Goal: Task Accomplishment & Management: Use online tool/utility

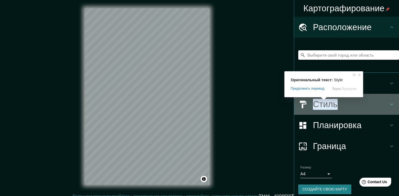
click at [324, 106] on ya-tr-span "Стиль" at bounding box center [325, 104] width 25 height 11
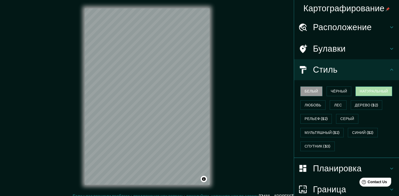
click at [373, 95] on button "Натуральный" at bounding box center [373, 92] width 37 height 10
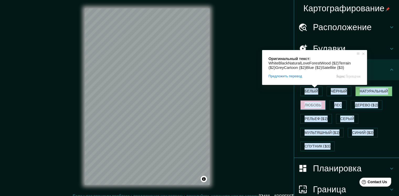
click at [311, 103] on ya-tr-span "Любовь" at bounding box center [313, 105] width 17 height 7
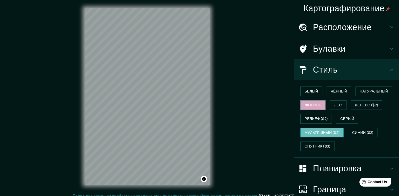
click at [319, 134] on ya-tr-span "Мультяшный ($2)" at bounding box center [322, 133] width 35 height 7
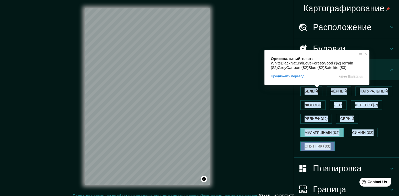
click at [316, 145] on ya-tr-span "Спутник ($3)" at bounding box center [318, 146] width 26 height 7
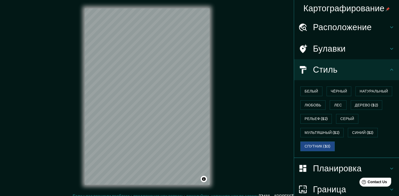
click at [222, 57] on div "Картографирование Расположение Булавки Стиль Белый Чёрный Натуральный [PERSON_N…" at bounding box center [199, 101] width 399 height 202
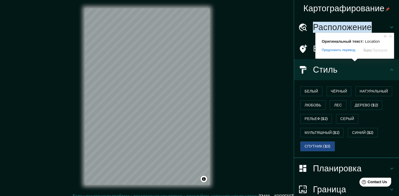
click at [349, 29] on ya-tr-span "Расположение" at bounding box center [342, 27] width 59 height 11
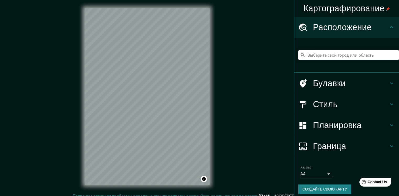
click at [329, 56] on input "Выберите свой город или область" at bounding box center [348, 54] width 101 height 9
type input "v"
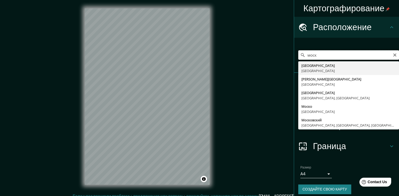
scroll to position [6, 0]
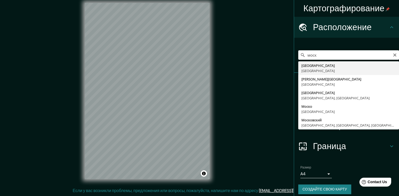
type input "[GEOGRAPHIC_DATA], [GEOGRAPHIC_DATA]"
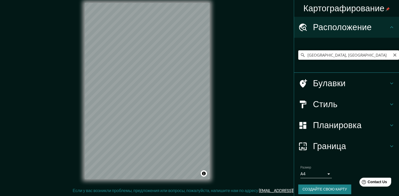
click at [372, 56] on input "[GEOGRAPHIC_DATA], [GEOGRAPHIC_DATA]" at bounding box center [348, 54] width 101 height 9
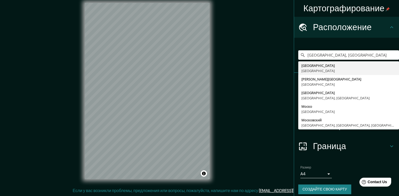
click at [215, 65] on div "© Mapbox © OpenStreetMap Improve this map © Maxar" at bounding box center [147, 90] width 142 height 193
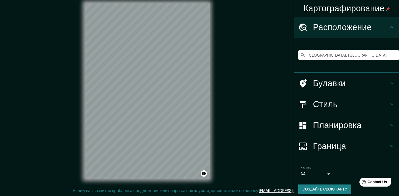
click at [37, 25] on div "Картографирование Расположение [GEOGRAPHIC_DATA], [GEOGRAPHIC_DATA] [GEOGRAPHIC…" at bounding box center [199, 95] width 399 height 202
click at [307, 58] on input "[GEOGRAPHIC_DATA], [GEOGRAPHIC_DATA]" at bounding box center [348, 54] width 101 height 9
click at [393, 57] on icon "Очистить" at bounding box center [395, 55] width 4 height 4
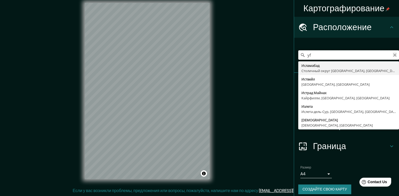
type input "y"
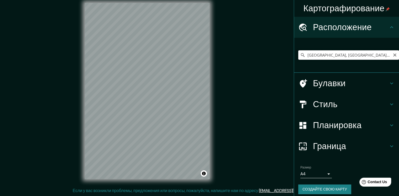
click at [346, 54] on input "[GEOGRAPHIC_DATA], [GEOGRAPHIC_DATA], [GEOGRAPHIC_DATA]" at bounding box center [348, 54] width 101 height 9
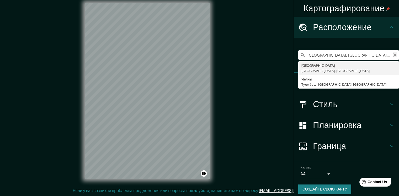
type input "[GEOGRAPHIC_DATA], [GEOGRAPHIC_DATA], [GEOGRAPHIC_DATA]"
click at [393, 57] on icon "Очистить" at bounding box center [395, 55] width 4 height 4
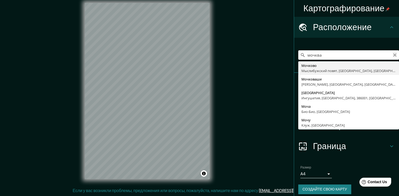
type input "мочква"
click at [393, 56] on icon "Очистить" at bounding box center [395, 55] width 4 height 4
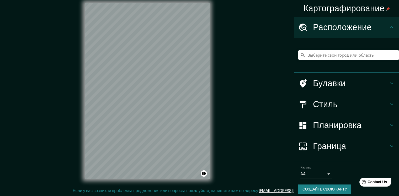
click at [243, 33] on div "Картографирование Расположение Мочково Мыслибужский повят, [GEOGRAPHIC_DATA], […" at bounding box center [199, 95] width 399 height 202
click at [237, 18] on div "Картографирование Расположение Мочково Мыслибужский повят, [GEOGRAPHIC_DATA], […" at bounding box center [199, 95] width 399 height 202
click at [311, 57] on input "Выберите свой город или область" at bounding box center [348, 54] width 101 height 9
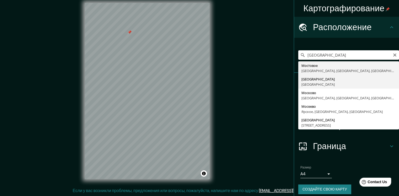
type input "[GEOGRAPHIC_DATA], [GEOGRAPHIC_DATA]"
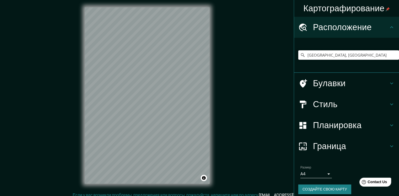
scroll to position [0, 0]
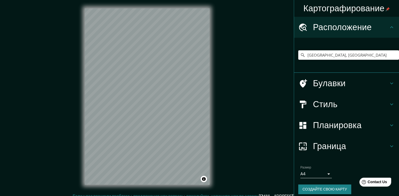
click at [324, 174] on body "Картографирование Расположение [GEOGRAPHIC_DATA], [GEOGRAPHIC_DATA] Булавки Сти…" at bounding box center [199, 98] width 399 height 196
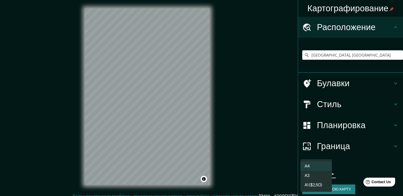
click at [265, 129] on div at bounding box center [201, 98] width 403 height 196
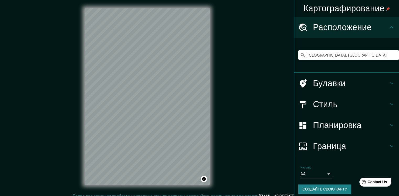
click at [388, 146] on icon at bounding box center [391, 146] width 6 height 6
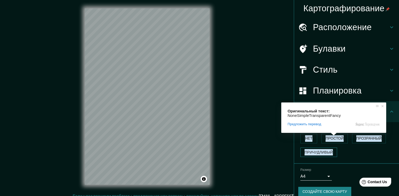
click at [319, 153] on ya-tr-span "Причудливый" at bounding box center [319, 152] width 28 height 7
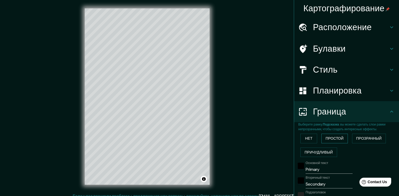
click at [332, 140] on ya-tr-span "Простой" at bounding box center [334, 138] width 18 height 7
click at [300, 136] on button "Нет" at bounding box center [308, 139] width 17 height 10
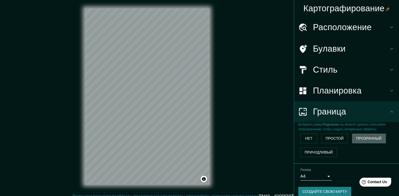
click at [359, 141] on ya-tr-span "Прозрачный" at bounding box center [368, 138] width 25 height 7
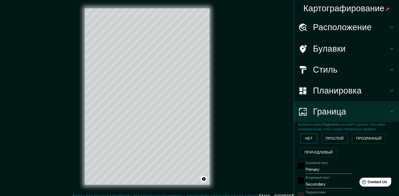
click at [305, 136] on ya-tr-span "Нет" at bounding box center [308, 138] width 7 height 7
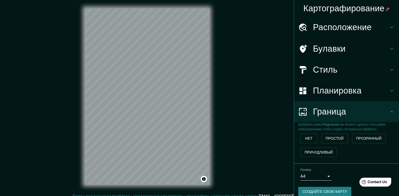
click at [241, 77] on div "Картографирование Расположение [GEOGRAPHIC_DATA], [GEOGRAPHIC_DATA] Булавки Сти…" at bounding box center [199, 101] width 399 height 202
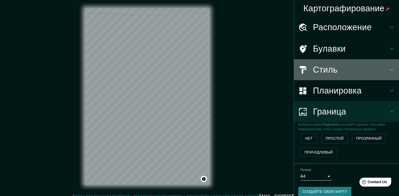
click at [342, 65] on h4 "Стиль" at bounding box center [351, 70] width 76 height 10
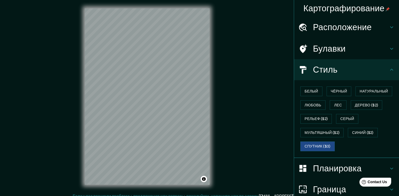
click at [263, 117] on div "Картографирование Расположение [GEOGRAPHIC_DATA], [GEOGRAPHIC_DATA] Булавки Сти…" at bounding box center [199, 101] width 399 height 202
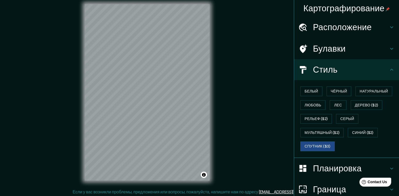
scroll to position [6, 0]
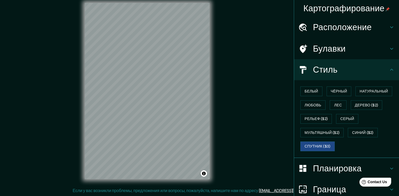
click at [388, 165] on icon at bounding box center [391, 168] width 6 height 6
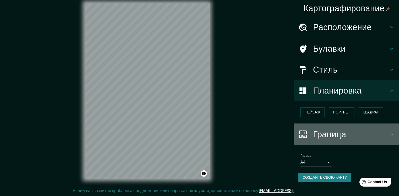
click at [393, 134] on icon at bounding box center [391, 134] width 6 height 6
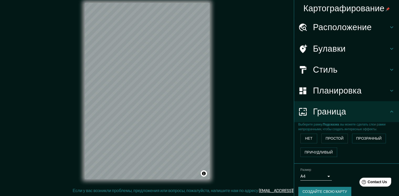
click at [393, 134] on div "Нет Простой Прозрачный Причудливый" at bounding box center [348, 146] width 101 height 28
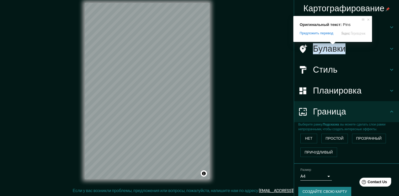
click at [332, 50] on ya-tr-span "Булавки" at bounding box center [329, 48] width 33 height 11
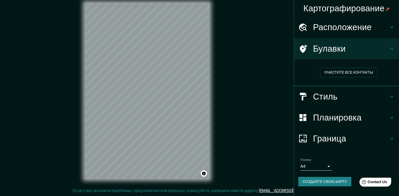
click at [247, 59] on div "Картографирование Расположение [GEOGRAPHIC_DATA], [GEOGRAPHIC_DATA] Булавки Очи…" at bounding box center [199, 95] width 399 height 202
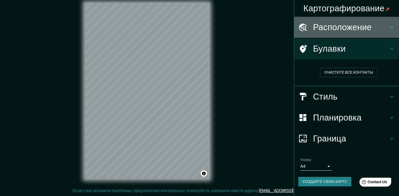
click at [364, 30] on ya-tr-span "Расположение" at bounding box center [342, 27] width 59 height 11
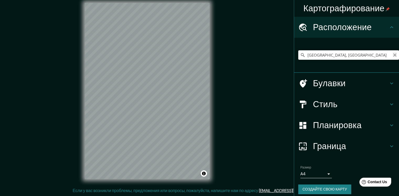
click at [393, 54] on icon "Очистить" at bounding box center [394, 55] width 3 height 3
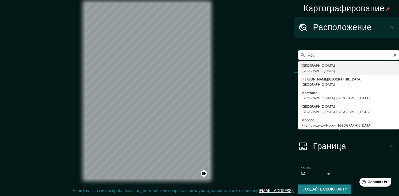
type input "[GEOGRAPHIC_DATA], [GEOGRAPHIC_DATA]"
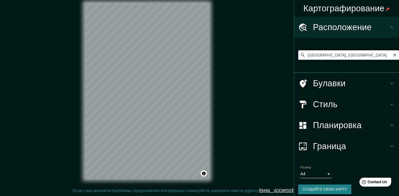
click at [347, 58] on input "[GEOGRAPHIC_DATA], [GEOGRAPHIC_DATA]" at bounding box center [348, 54] width 101 height 9
click at [393, 55] on icon "Очистить" at bounding box center [395, 55] width 4 height 4
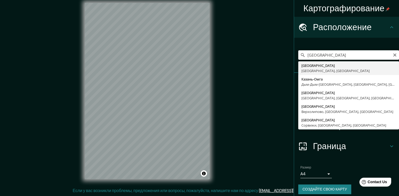
type input "[GEOGRAPHIC_DATA], [GEOGRAPHIC_DATA], [GEOGRAPHIC_DATA]"
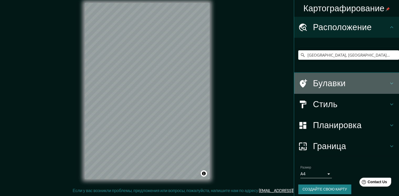
click at [363, 81] on h4 "Булавки" at bounding box center [351, 83] width 76 height 10
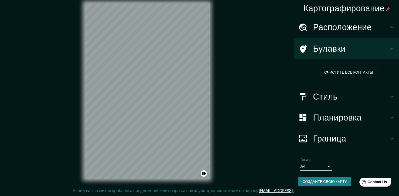
click at [241, 15] on div "Картографирование Расположение [GEOGRAPHIC_DATA], [GEOGRAPHIC_DATA], [GEOGRAPHI…" at bounding box center [199, 95] width 399 height 202
click at [368, 15] on div "Картографирование" at bounding box center [346, 8] width 105 height 17
click at [330, 27] on ya-tr-span "Расположение" at bounding box center [342, 27] width 59 height 11
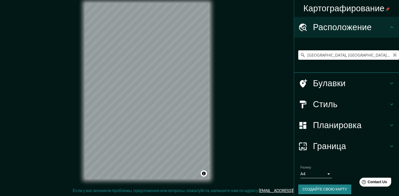
click at [393, 57] on icon "Очистить" at bounding box center [395, 55] width 4 height 4
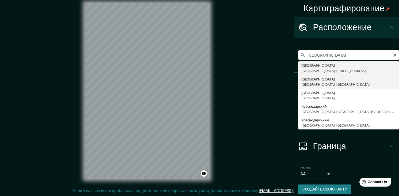
type input "[GEOGRAPHIC_DATA], [GEOGRAPHIC_DATA], [GEOGRAPHIC_DATA]"
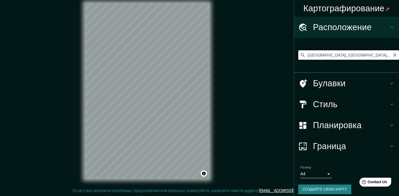
click at [393, 55] on icon "Очистить" at bounding box center [395, 55] width 4 height 4
type input "t"
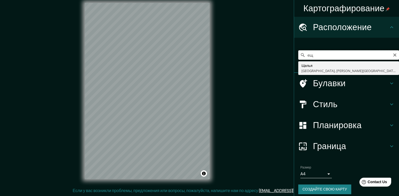
type input "е"
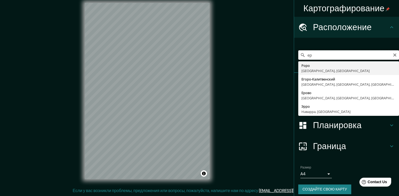
type input "е"
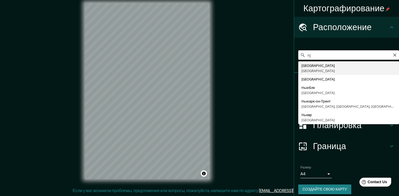
type input "n"
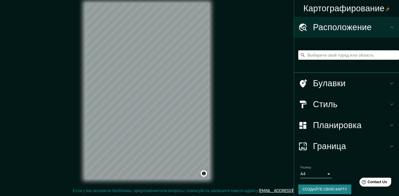
type input "е"
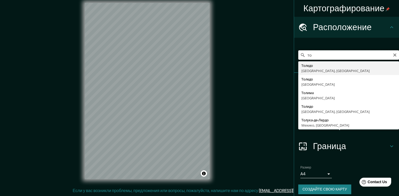
type input "т"
type input "Тольятти, [GEOGRAPHIC_DATA], [GEOGRAPHIC_DATA]"
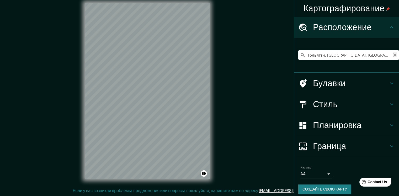
click at [393, 56] on icon "Очистить" at bounding box center [395, 55] width 4 height 4
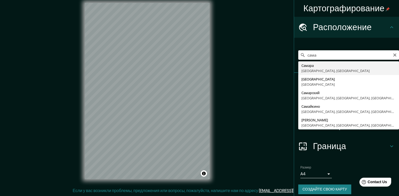
type input "[GEOGRAPHIC_DATA], [GEOGRAPHIC_DATA], [GEOGRAPHIC_DATA]"
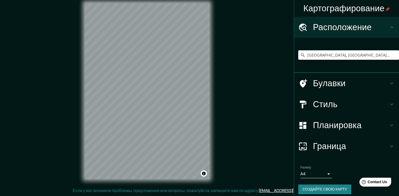
click at [43, 88] on div "Картографирование Расположение [GEOGRAPHIC_DATA], [GEOGRAPHIC_DATA], [GEOGRAPHI…" at bounding box center [199, 95] width 399 height 202
click at [393, 55] on icon "Очистить" at bounding box center [395, 55] width 4 height 4
click at [315, 55] on input "Выберите свой город или область" at bounding box center [348, 54] width 101 height 9
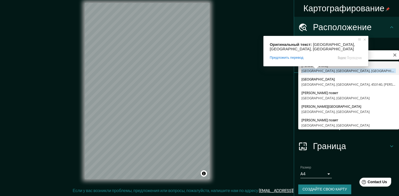
type input "[PERSON_NAME], [GEOGRAPHIC_DATA], [GEOGRAPHIC_DATA], [GEOGRAPHIC_DATA]"
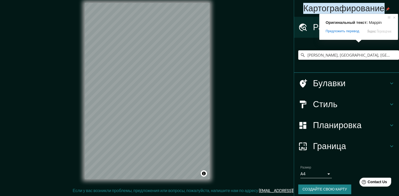
click at [263, 73] on div "Картографирование Расположение [PERSON_NAME], [GEOGRAPHIC_DATA], [GEOGRAPHIC_DA…" at bounding box center [199, 95] width 399 height 202
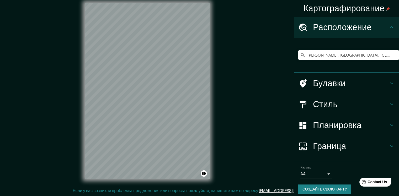
click at [374, 40] on div "[PERSON_NAME], [GEOGRAPHIC_DATA], [GEOGRAPHIC_DATA], [GEOGRAPHIC_DATA]" at bounding box center [346, 55] width 105 height 35
click at [393, 56] on icon "Очистить" at bounding box center [395, 55] width 4 height 4
click at [344, 54] on input "Выберите свой город или область" at bounding box center [348, 54] width 101 height 9
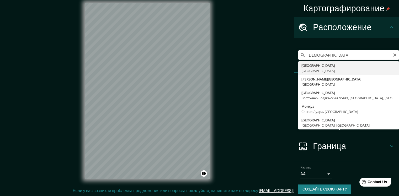
type input "[GEOGRAPHIC_DATA], [GEOGRAPHIC_DATA]"
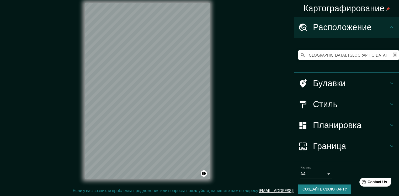
click at [393, 56] on icon "Очистить" at bounding box center [394, 55] width 3 height 3
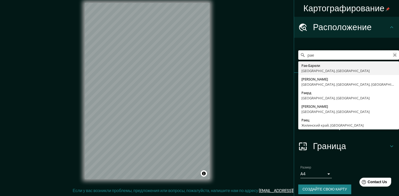
type input "рае"
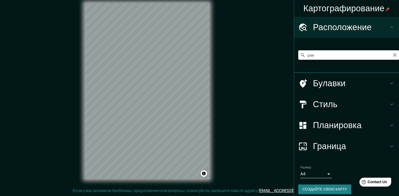
click at [393, 55] on icon "Очистить" at bounding box center [394, 55] width 3 height 3
click at [317, 55] on input "Выберите свой город или область" at bounding box center [348, 54] width 101 height 9
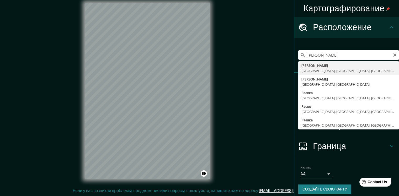
type input "[PERSON_NAME], [GEOGRAPHIC_DATA], [GEOGRAPHIC_DATA], [GEOGRAPHIC_DATA]"
